Goal: Find specific page/section: Find specific page/section

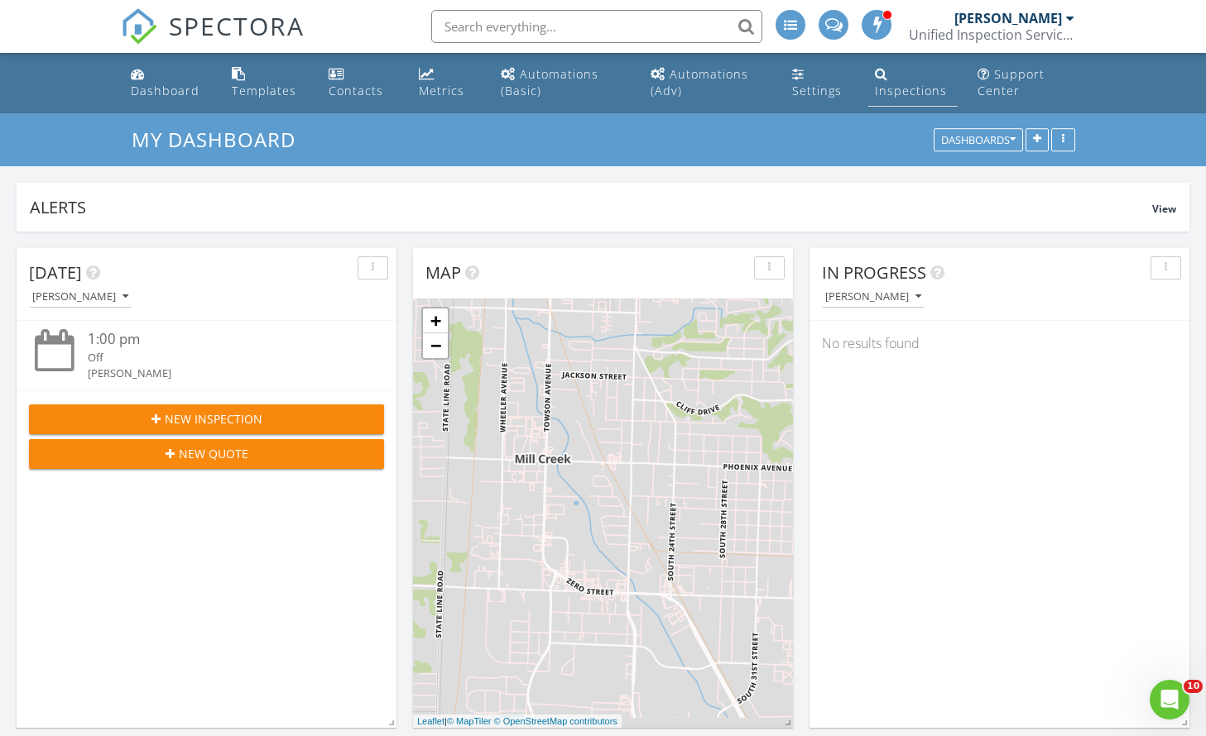
click at [910, 83] on div "Inspections" at bounding box center [911, 91] width 72 height 16
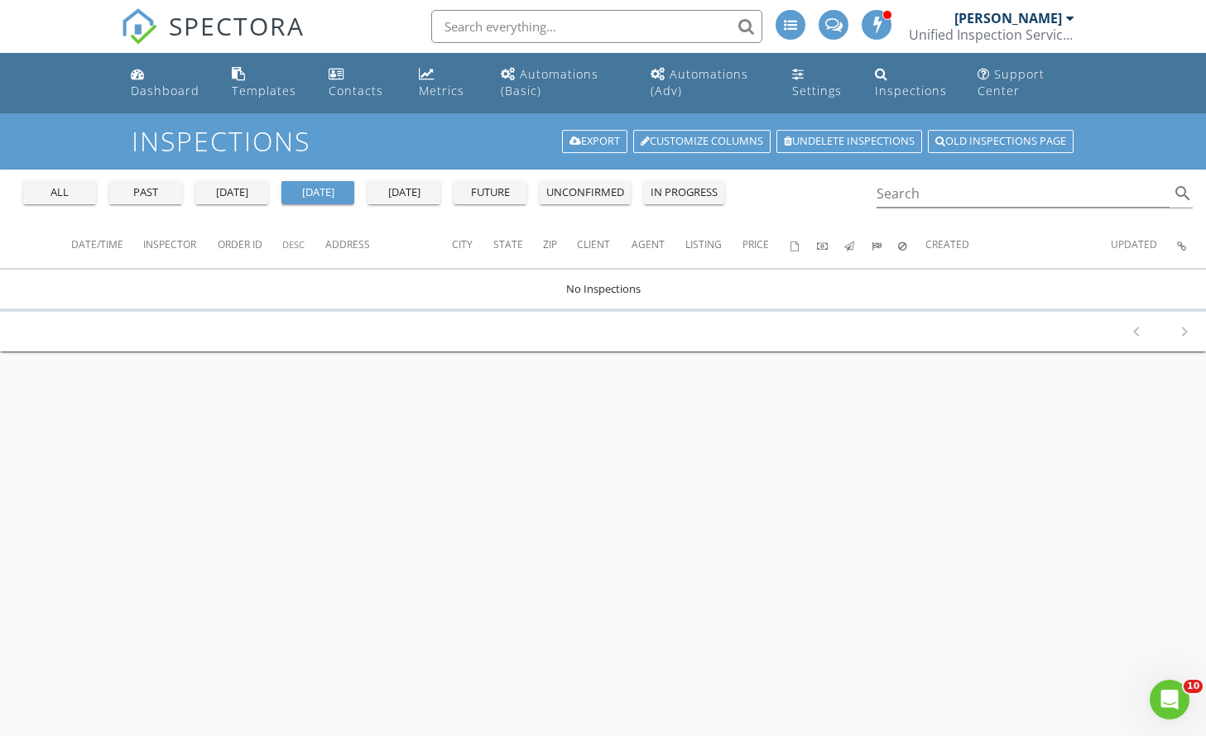
click at [73, 198] on div "all" at bounding box center [60, 193] width 60 height 17
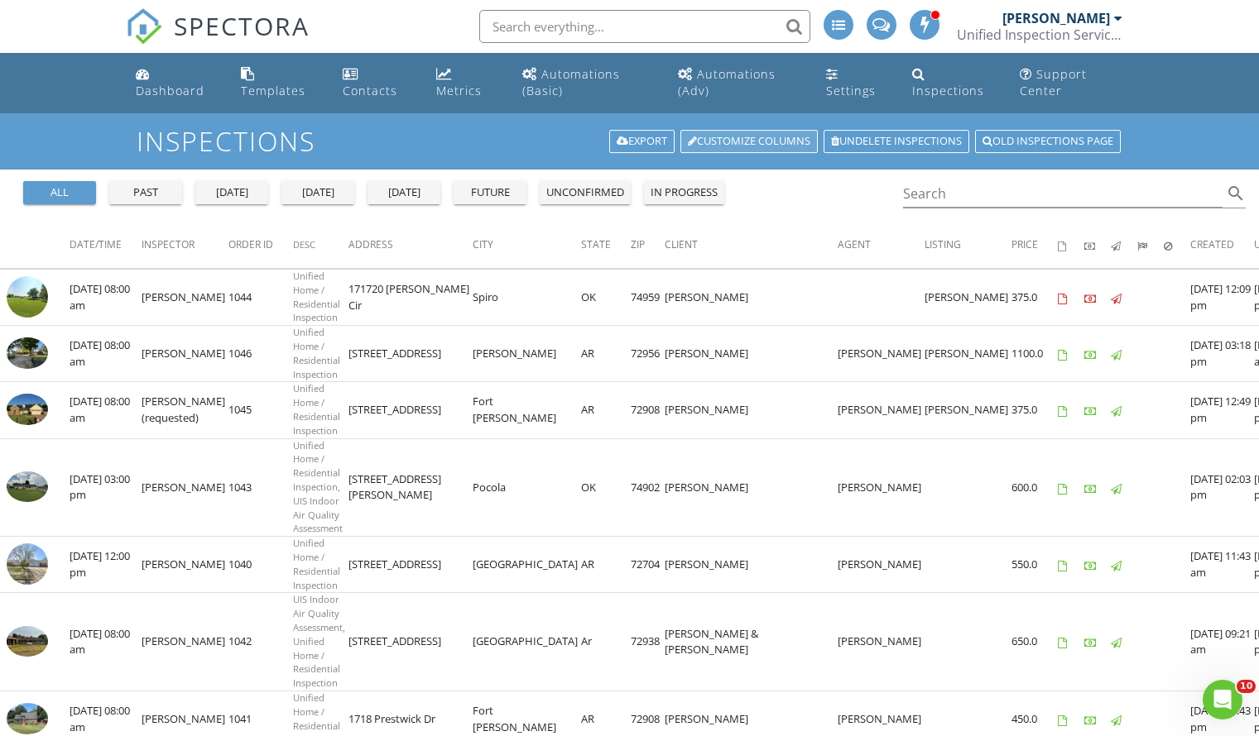
click at [751, 140] on link "Customize Columns" at bounding box center [748, 141] width 137 height 23
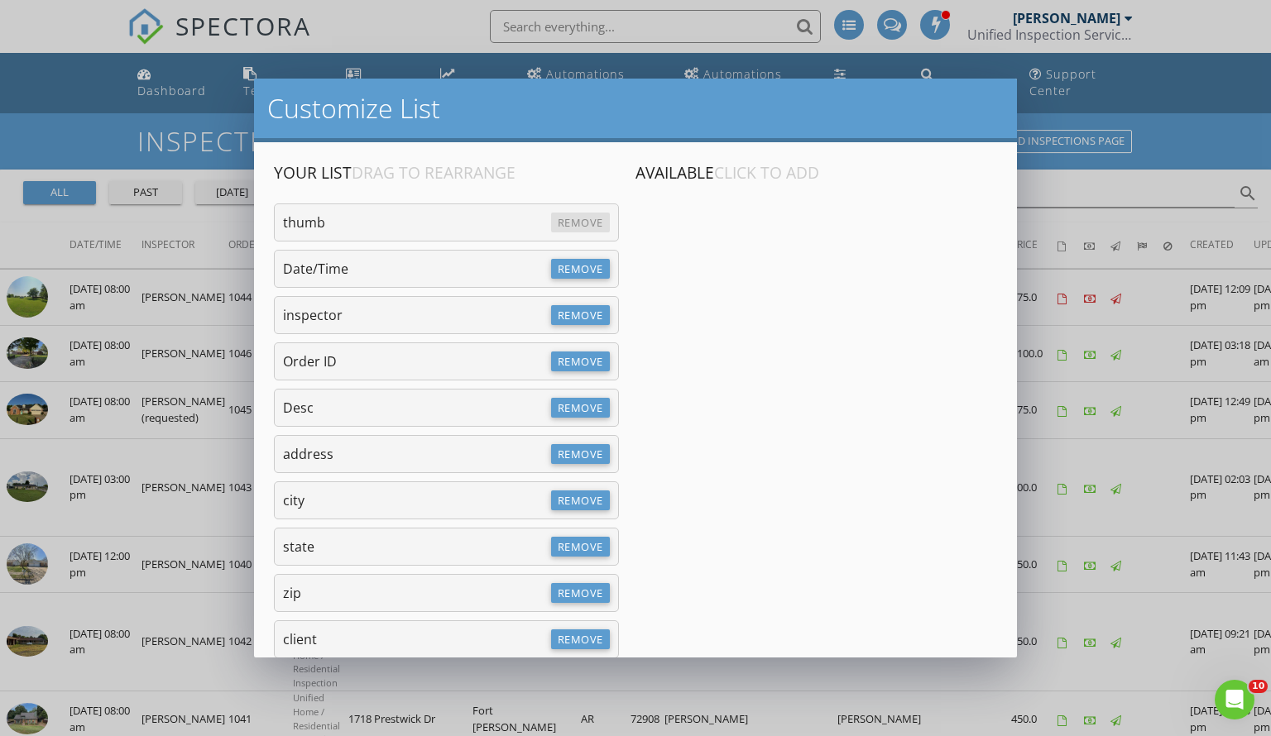
click at [772, 182] on span "Click to Add" at bounding box center [766, 172] width 105 height 22
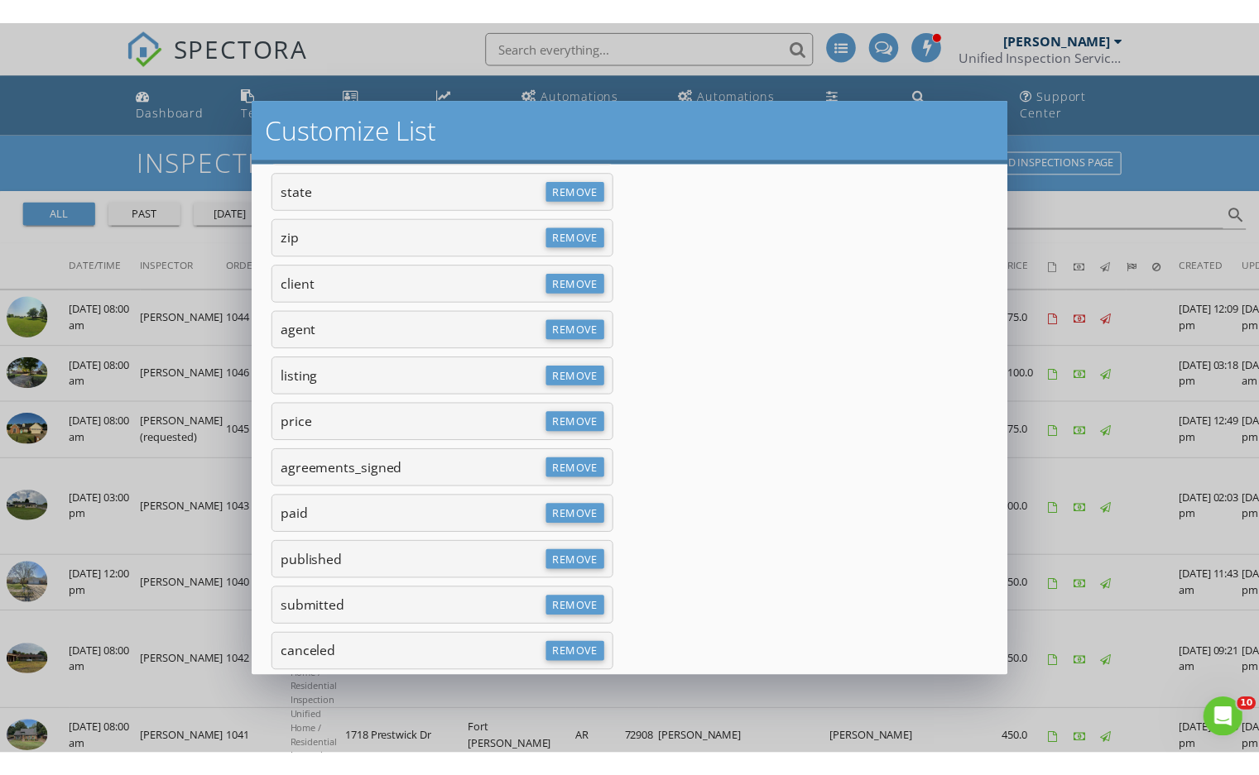
scroll to position [596, 0]
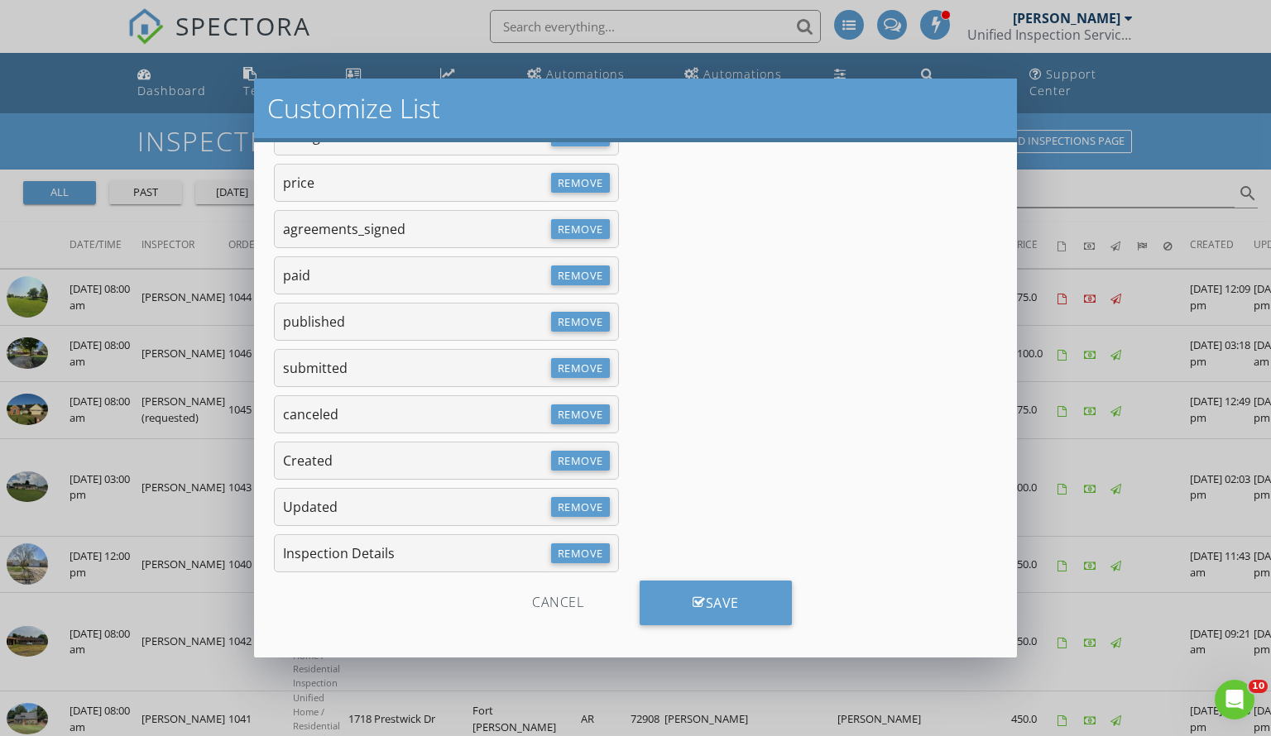
click at [558, 606] on div "Cancel" at bounding box center [557, 603] width 157 height 45
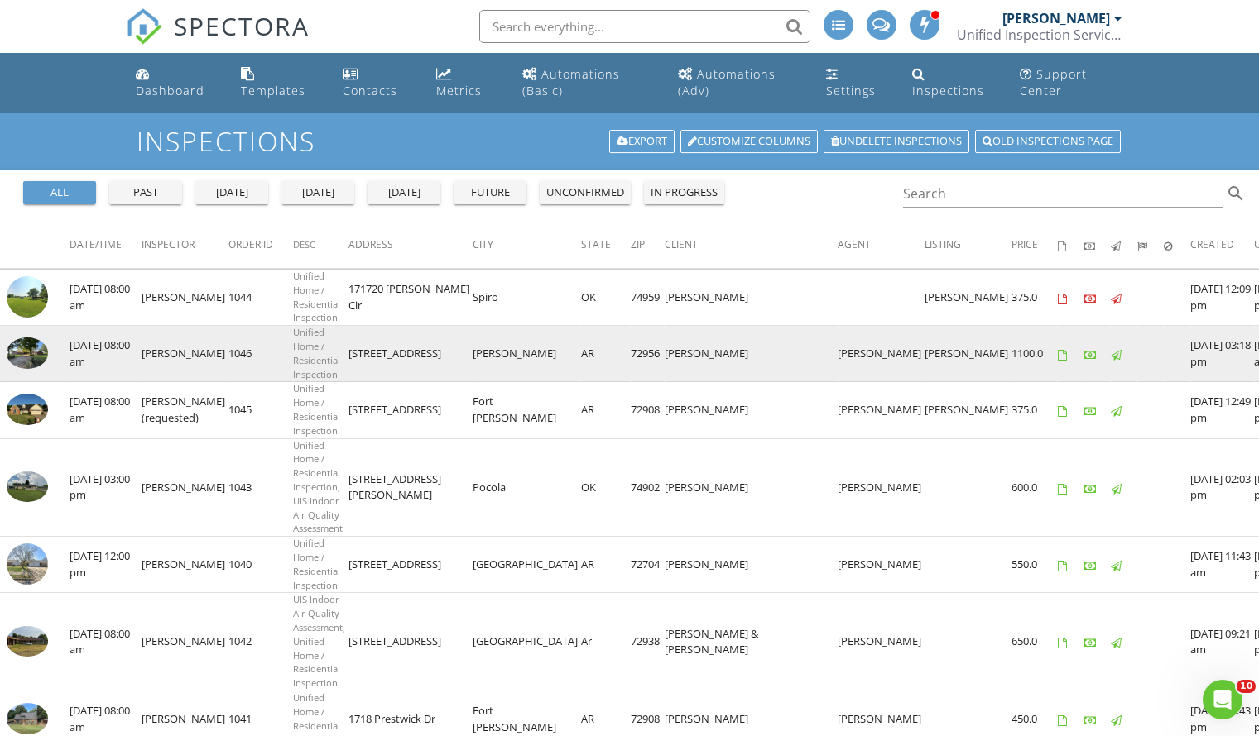
click at [44, 338] on img at bounding box center [27, 353] width 41 height 31
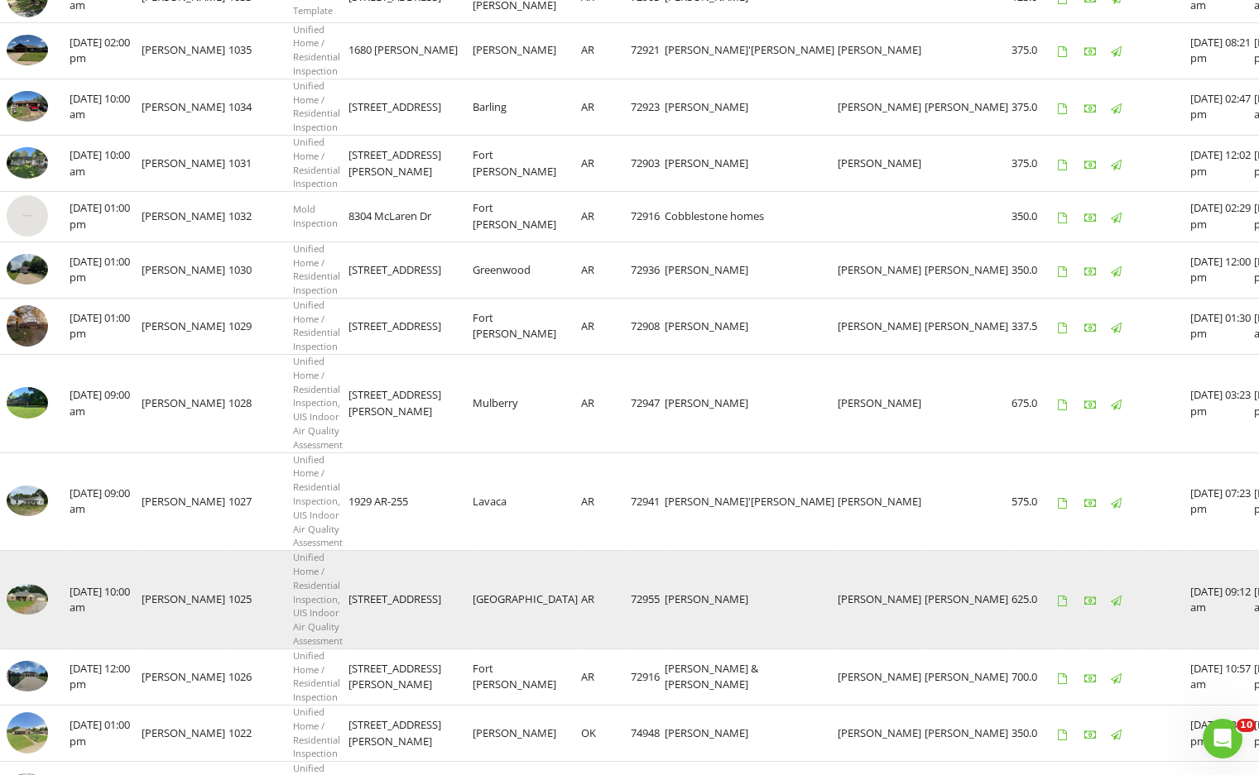
scroll to position [1003, 0]
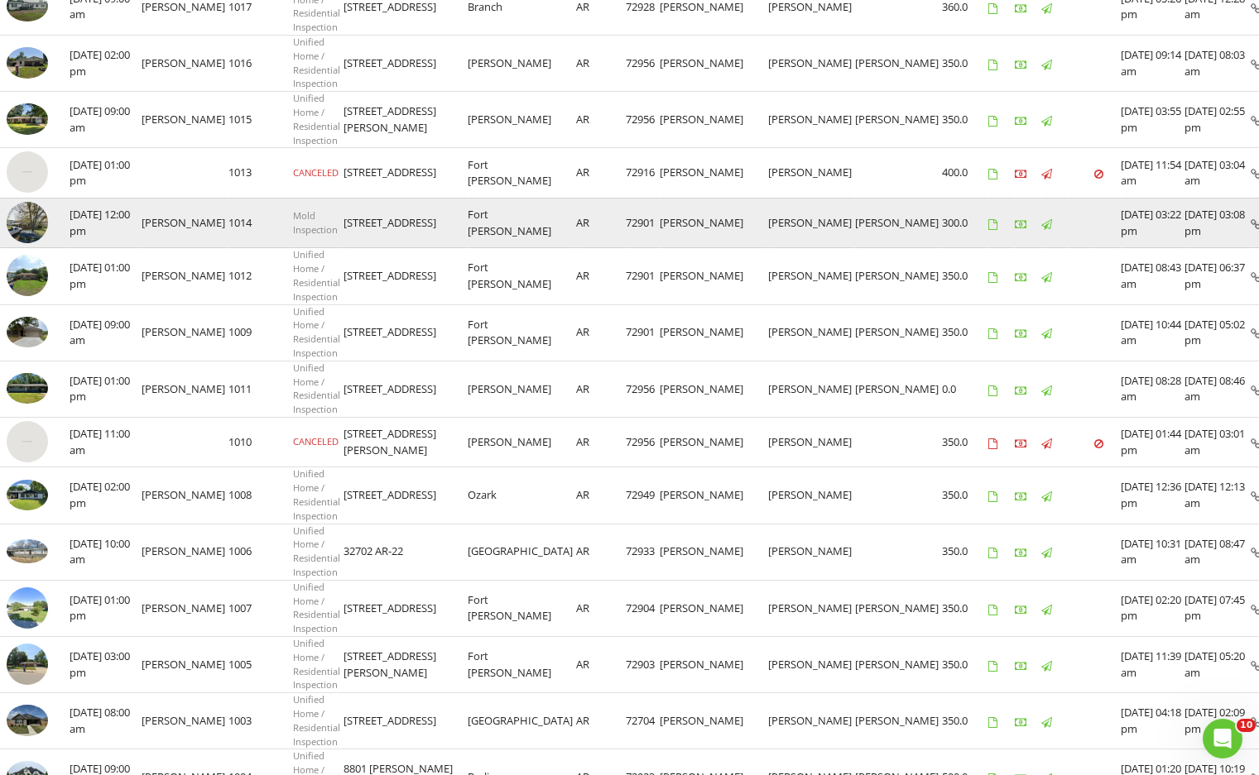
scroll to position [565, 0]
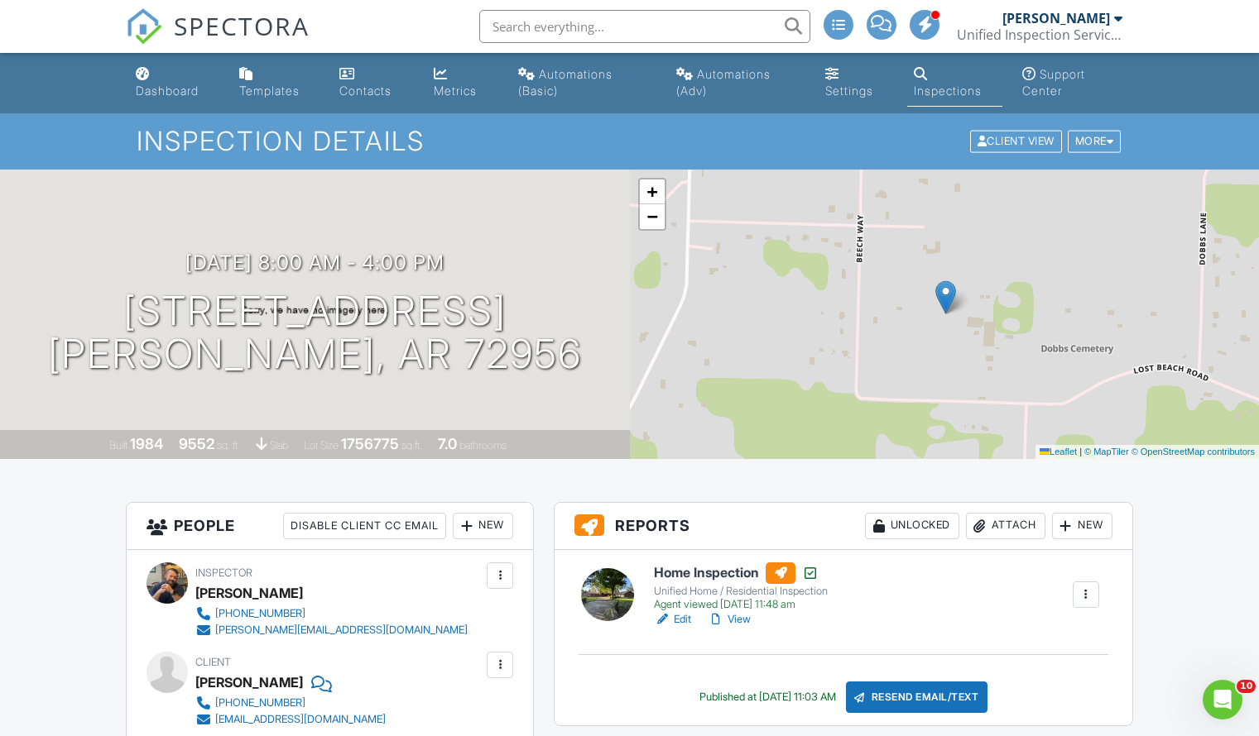
click at [739, 621] on link "View" at bounding box center [728, 620] width 43 height 17
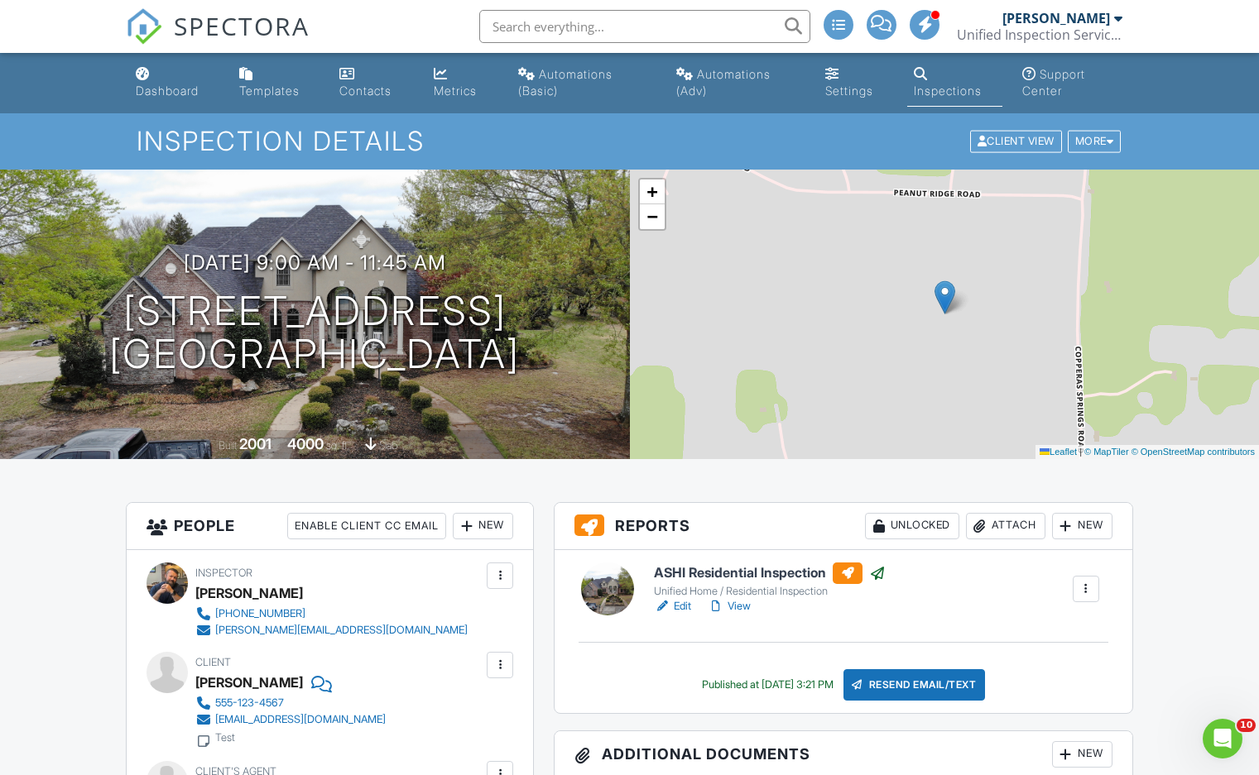
scroll to position [165, 0]
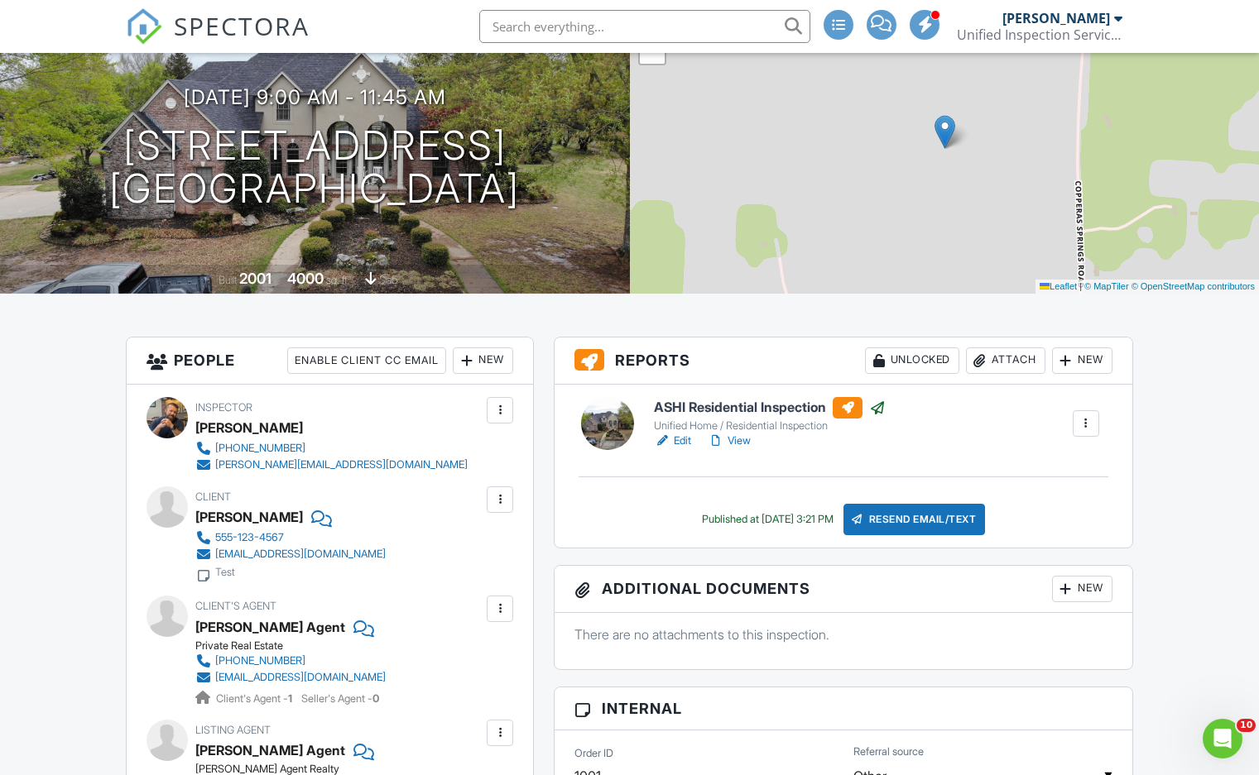
click at [742, 439] on link "View" at bounding box center [728, 441] width 43 height 17
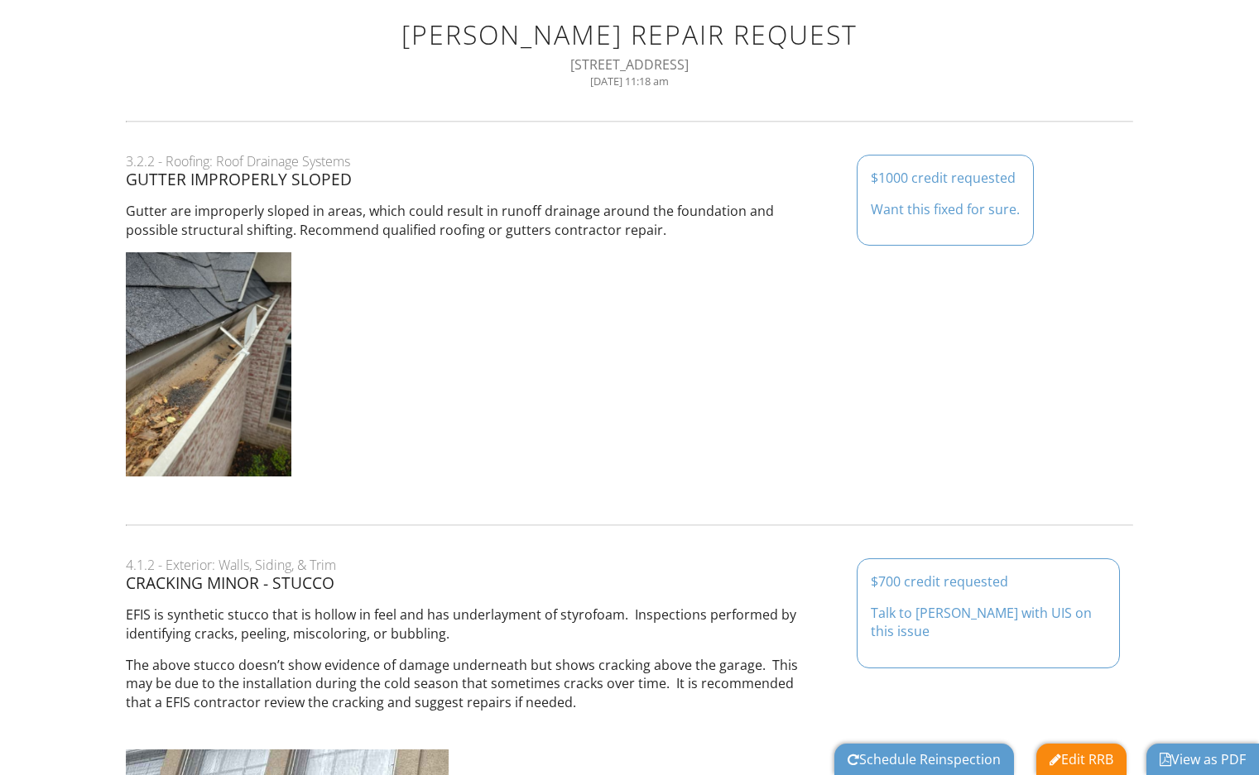
click at [1190, 749] on div "View as PDF" at bounding box center [1202, 759] width 113 height 31
click at [1191, 760] on link "View as PDF" at bounding box center [1202, 760] width 86 height 18
